Goal: Task Accomplishment & Management: Manage account settings

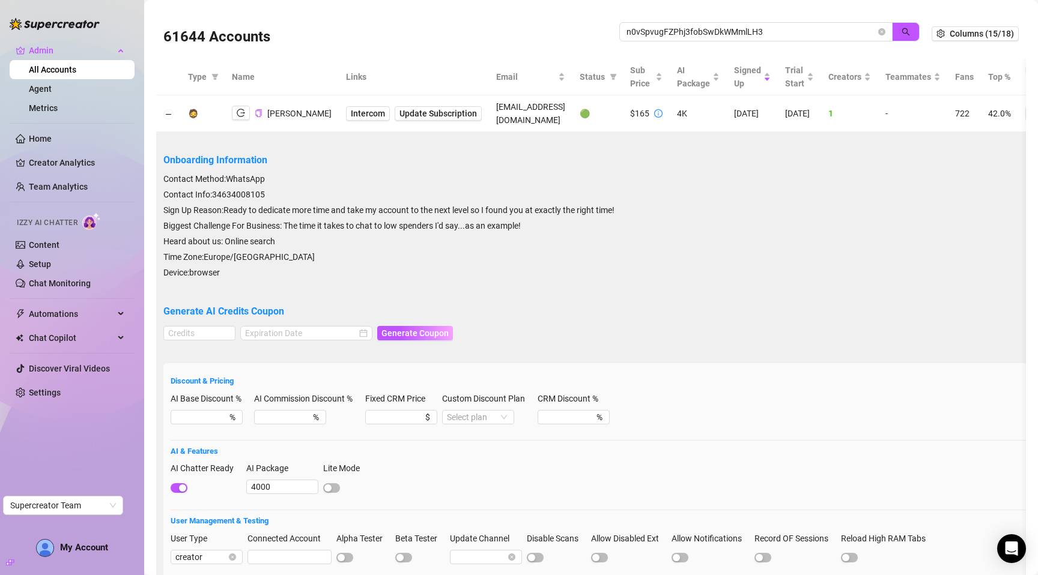
click at [698, 29] on input "n0vSpvugFZPhj3fobSwDkWMmlLH3" at bounding box center [751, 31] width 249 height 13
type input "4HDjSAfMQsUbMsOrm76DNEuyD9i1"
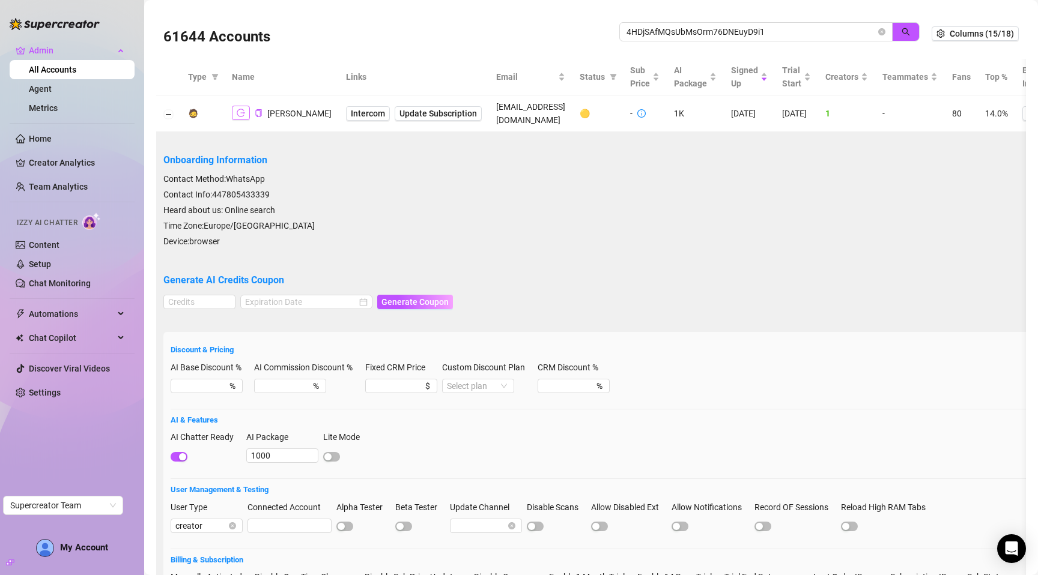
click at [234, 113] on button "button" at bounding box center [241, 113] width 18 height 14
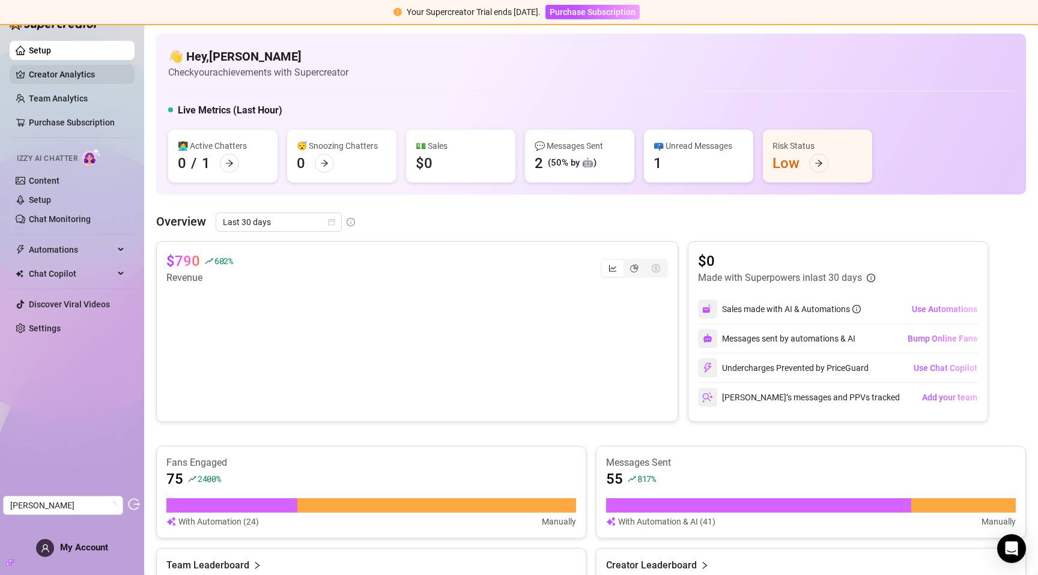
click at [94, 74] on link "Creator Analytics" at bounding box center [77, 74] width 96 height 19
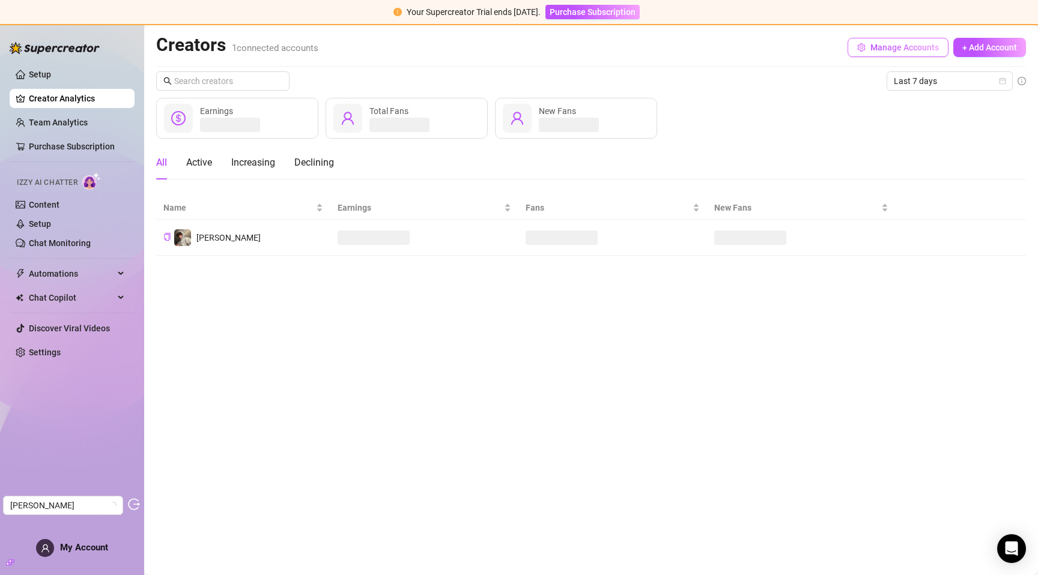
click at [896, 41] on button "Manage Accounts" at bounding box center [898, 47] width 101 height 19
